Goal: Answer question/provide support: Share knowledge or assist other users

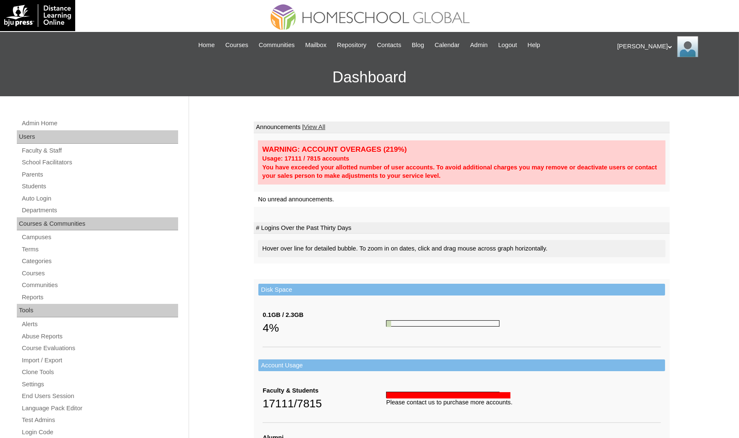
click at [37, 182] on link "Students" at bounding box center [99, 186] width 157 height 10
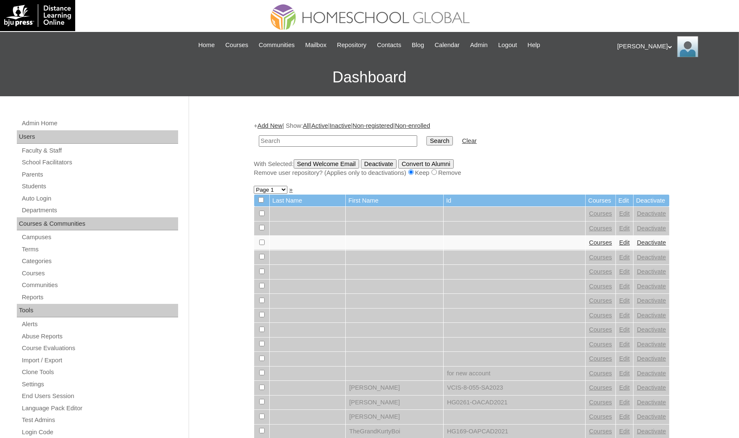
click at [304, 135] on input "text" at bounding box center [338, 140] width 158 height 11
type input "Marcella Sinag"
click at [426, 136] on input "Search" at bounding box center [439, 140] width 26 height 9
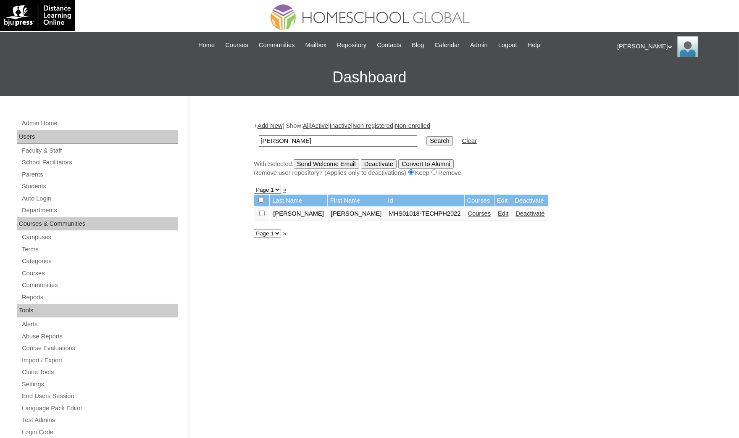
click at [464, 207] on td "Courses" at bounding box center [479, 214] width 30 height 14
click at [468, 210] on link "Courses" at bounding box center [479, 213] width 23 height 7
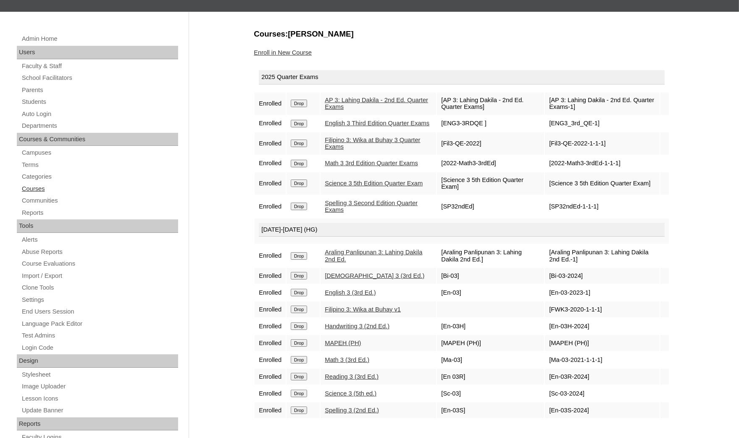
scroll to position [63, 0]
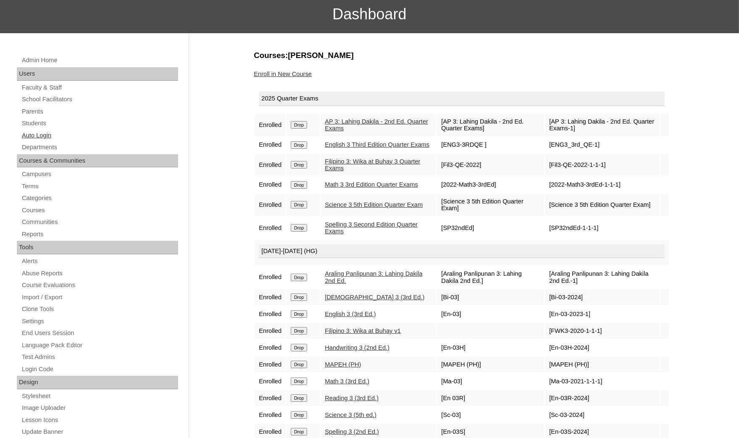
click at [50, 132] on link "Auto Login" at bounding box center [99, 135] width 157 height 10
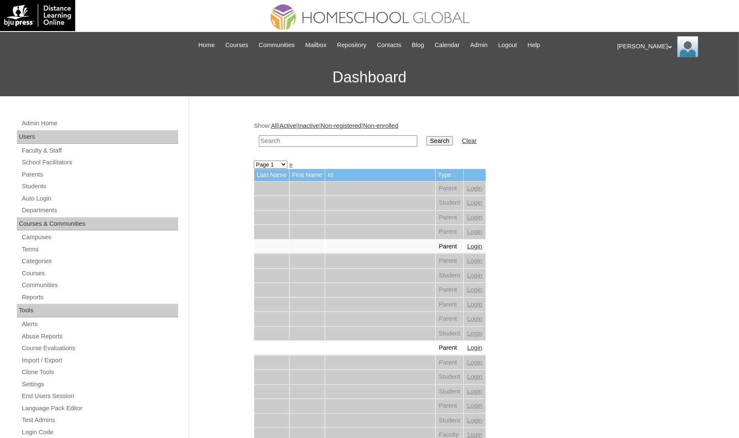
click at [284, 135] on input "text" at bounding box center [338, 140] width 158 height 11
paste input "[PERSON_NAME]"
type input "[PERSON_NAME]"
click at [426, 136] on input "Search" at bounding box center [439, 140] width 26 height 9
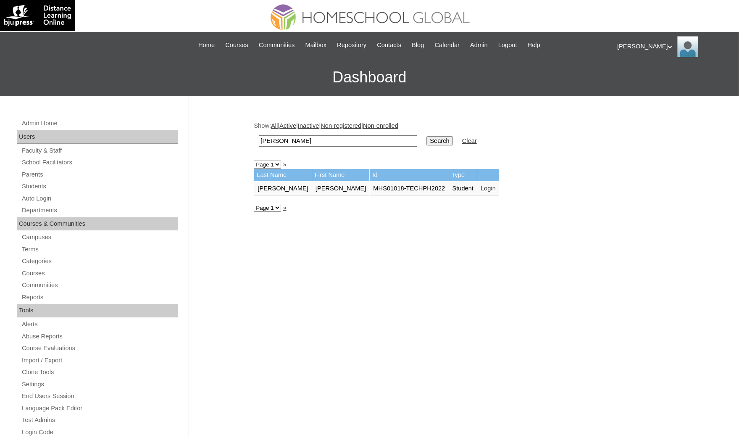
click at [480, 185] on link "Login" at bounding box center [487, 188] width 15 height 7
